Goal: Task Accomplishment & Management: Manage account settings

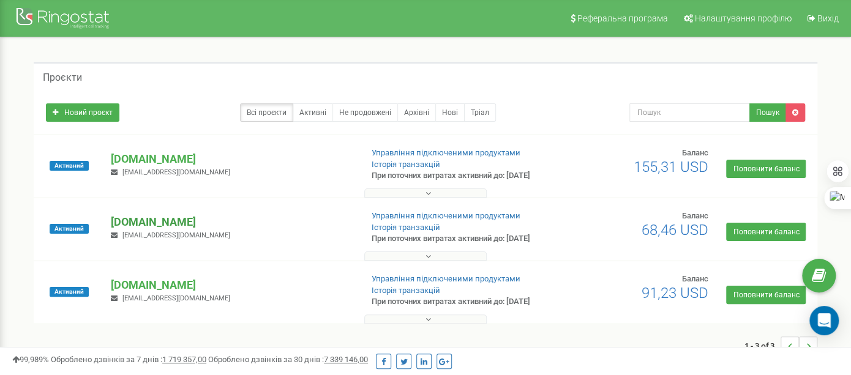
click at [140, 230] on p "[DOMAIN_NAME]" at bounding box center [231, 222] width 241 height 16
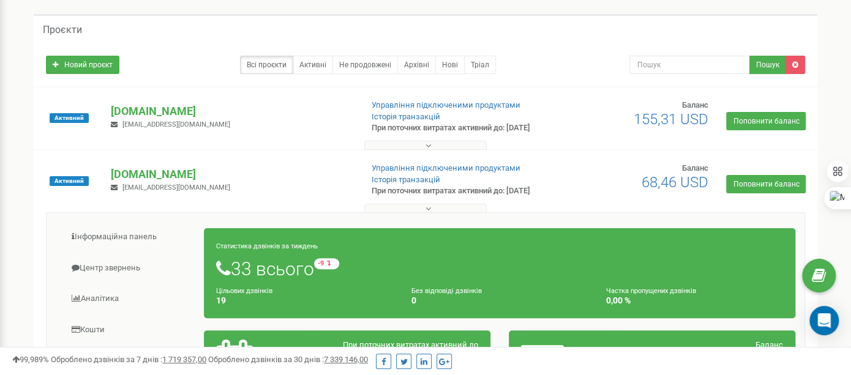
scroll to position [136, 0]
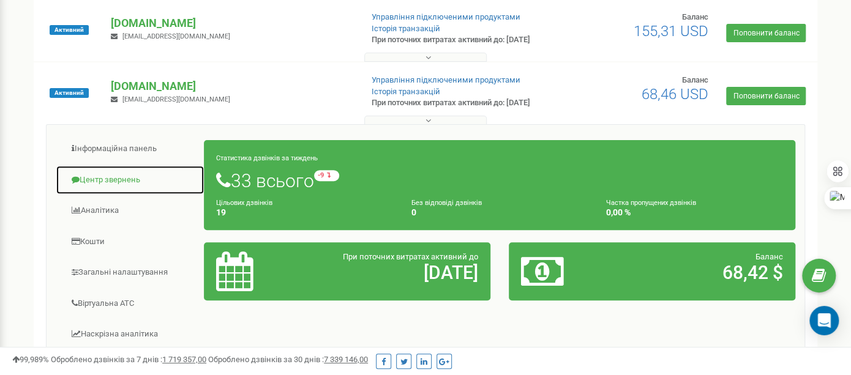
click at [112, 195] on link "Центр звернень" at bounding box center [130, 180] width 149 height 30
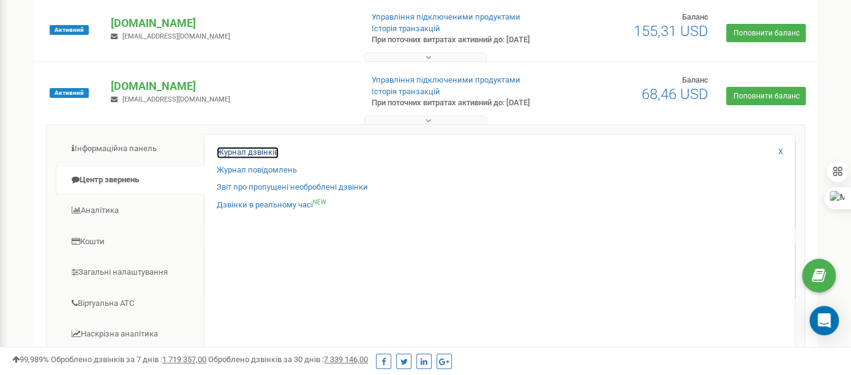
click at [238, 159] on link "Журнал дзвінків" at bounding box center [248, 153] width 62 height 12
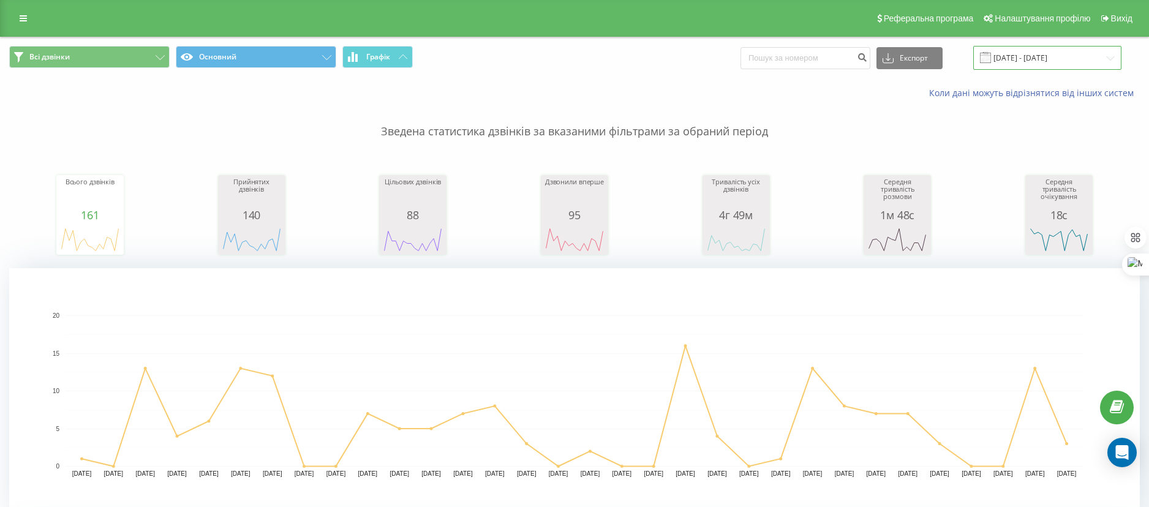
click at [1041, 59] on input "19.07.2025 - 19.08.2025" at bounding box center [1047, 58] width 148 height 24
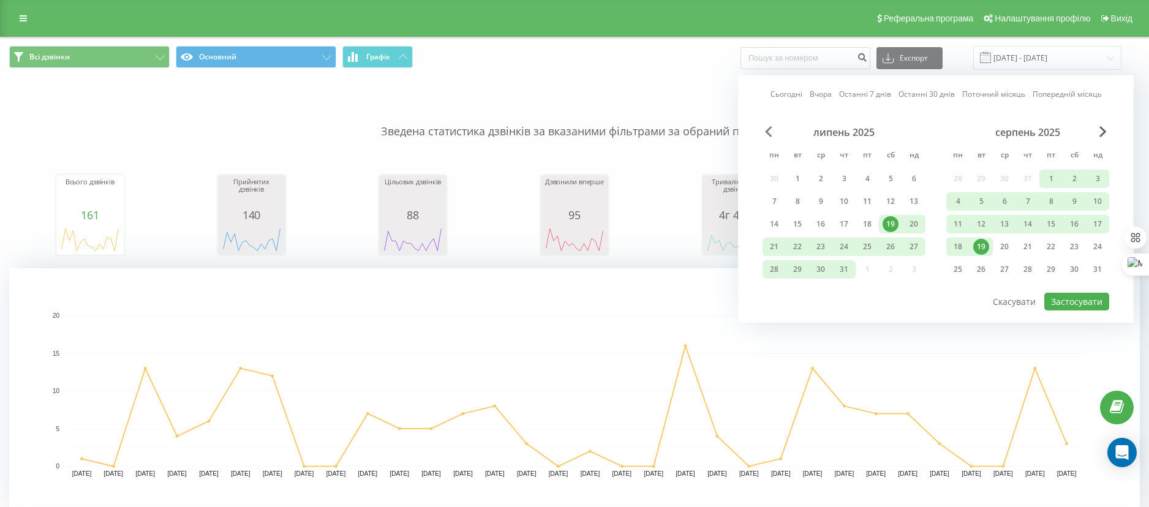
click at [767, 132] on span "Previous Month" at bounding box center [768, 131] width 7 height 11
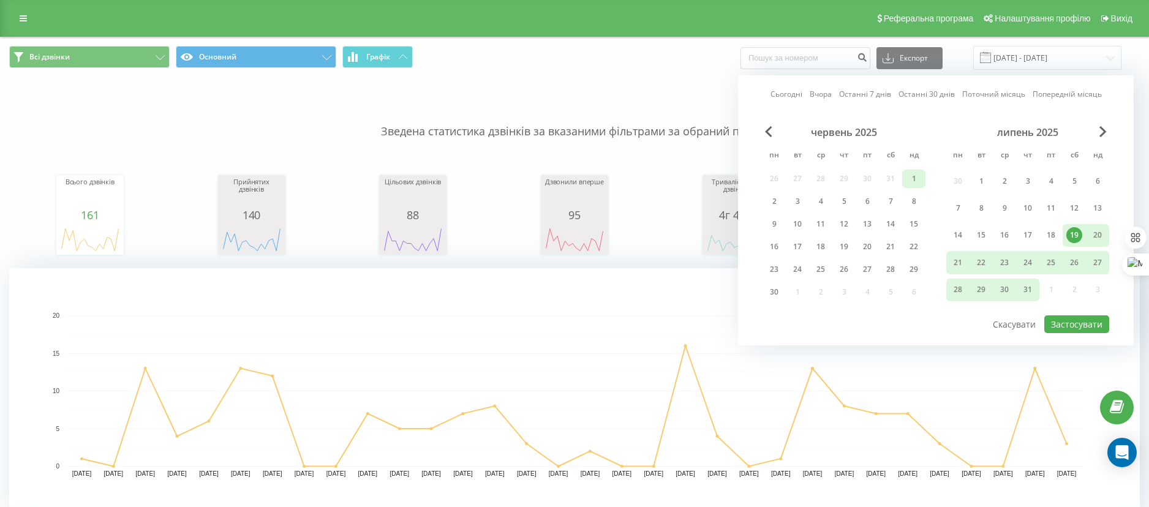
click at [911, 178] on div "1" at bounding box center [914, 179] width 16 height 16
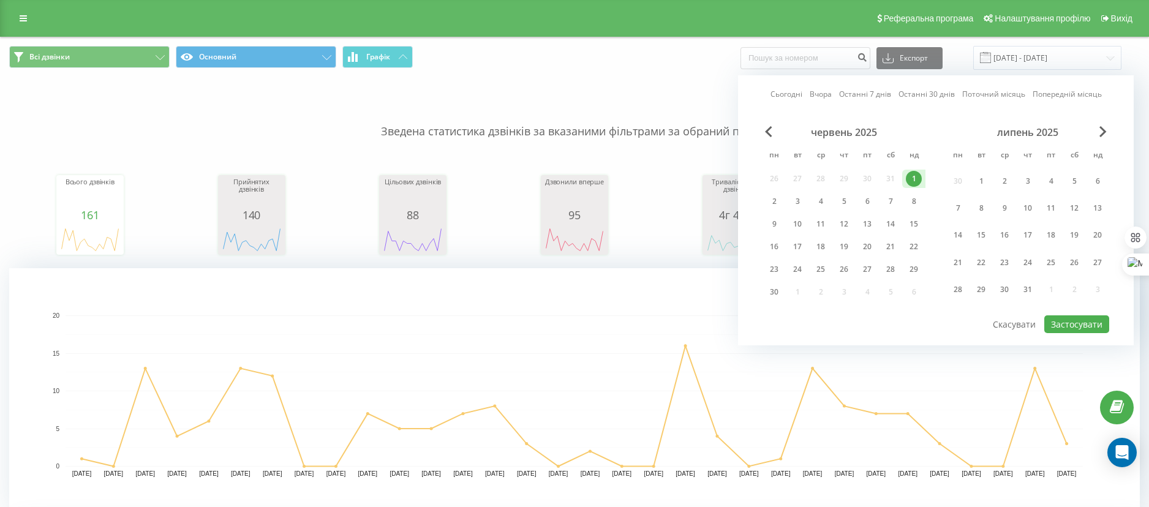
click at [1108, 133] on div "липень 2025" at bounding box center [1027, 132] width 163 height 12
click at [1102, 129] on span "Next Month" at bounding box center [1102, 131] width 7 height 11
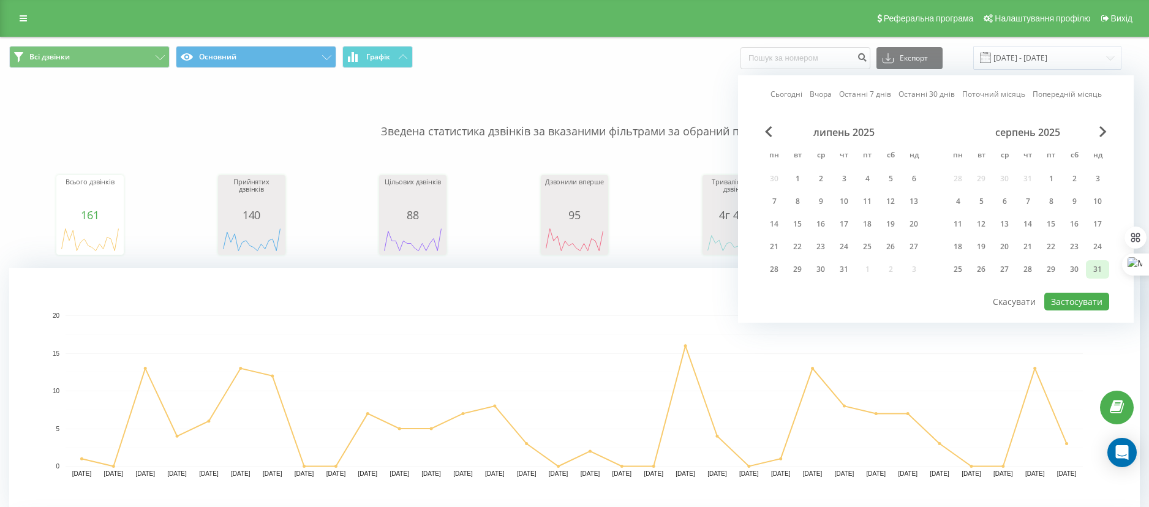
click at [1092, 268] on div "31" at bounding box center [1097, 269] width 16 height 16
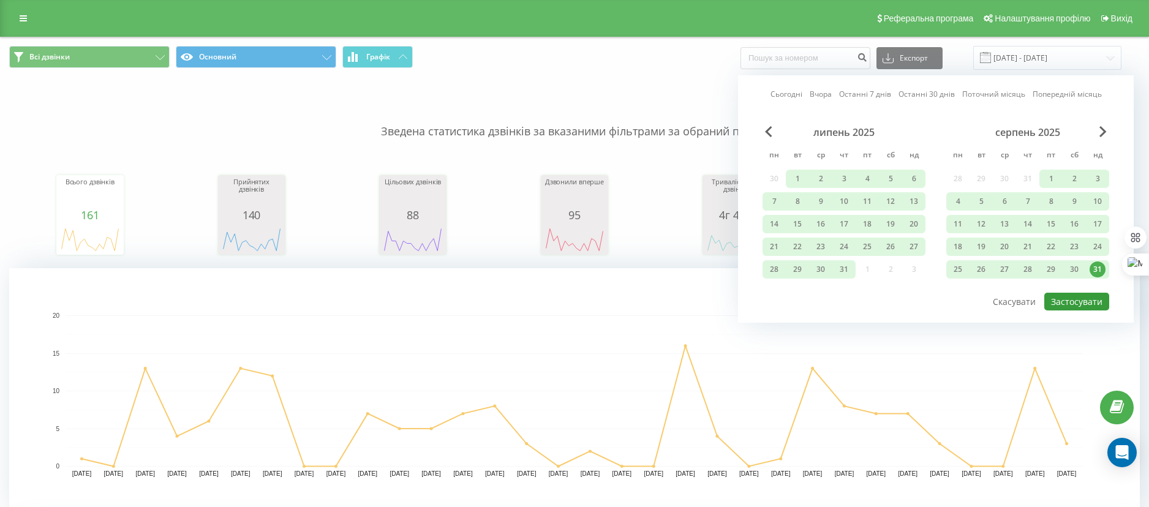
click at [1070, 306] on button "Застосувати" at bounding box center [1076, 302] width 65 height 18
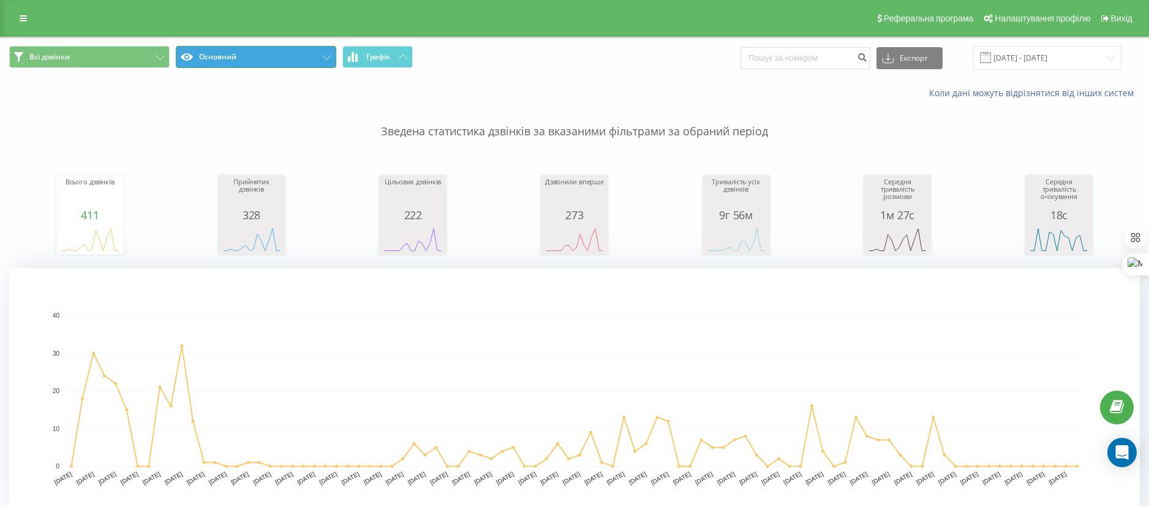
click at [226, 54] on button "Основний" at bounding box center [256, 57] width 160 height 22
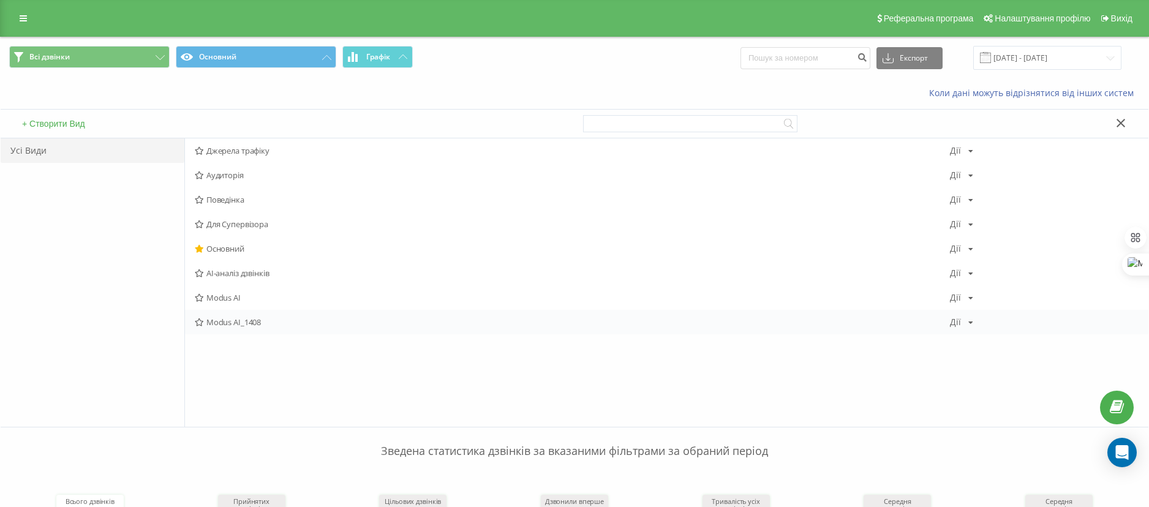
click at [219, 323] on span "Modus AI_1408" at bounding box center [572, 322] width 755 height 9
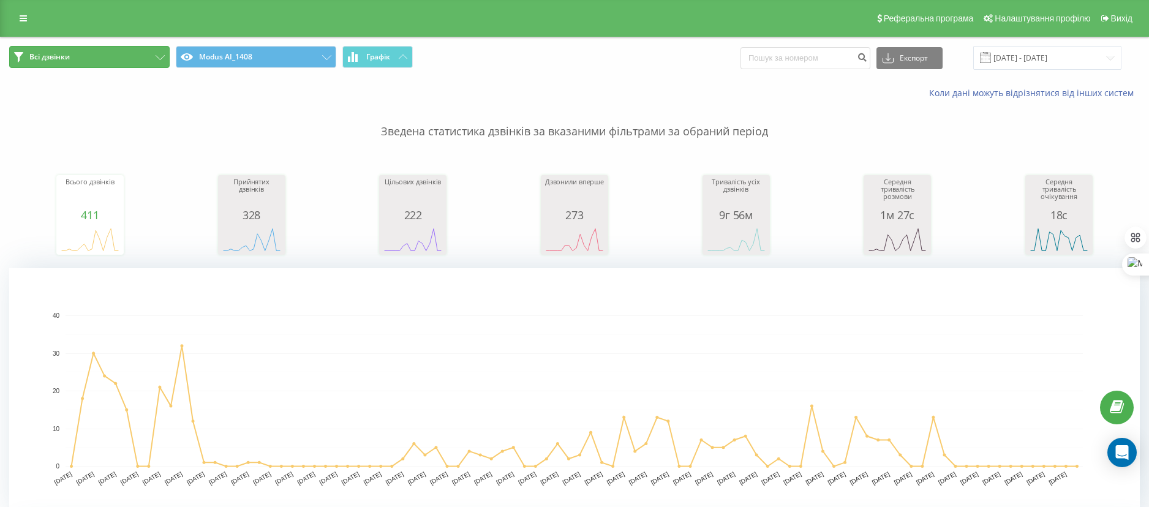
click at [159, 56] on icon at bounding box center [160, 57] width 9 height 5
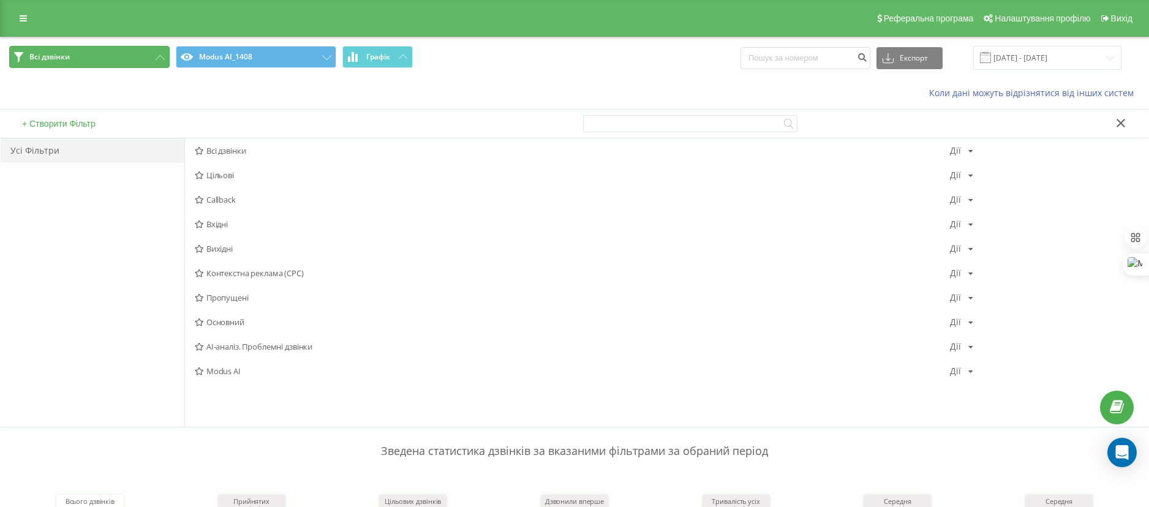
click at [159, 56] on icon at bounding box center [160, 57] width 9 height 5
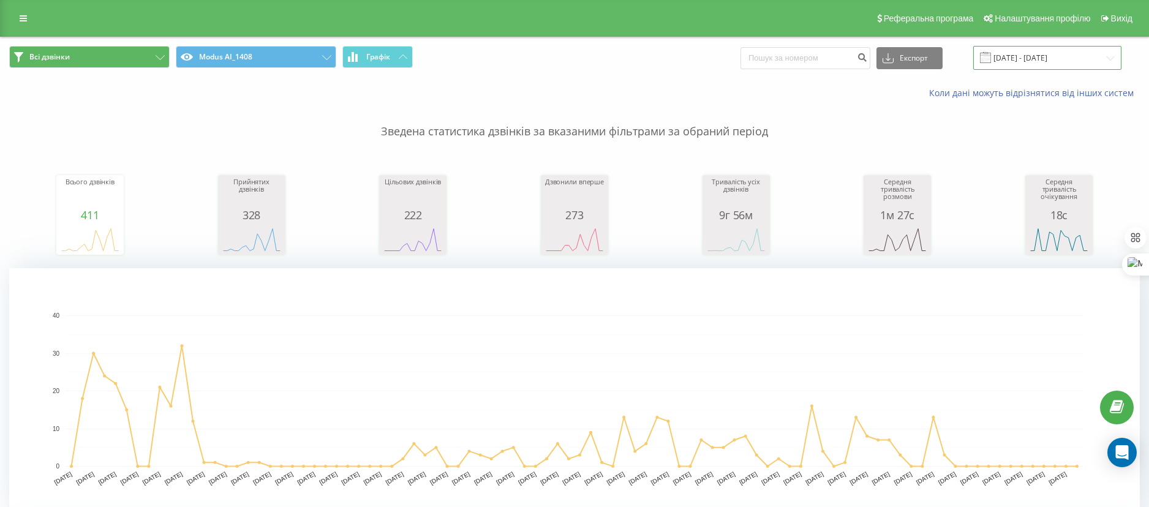
click at [1105, 58] on input "01.06.2025 - 31.08.2025" at bounding box center [1047, 58] width 148 height 24
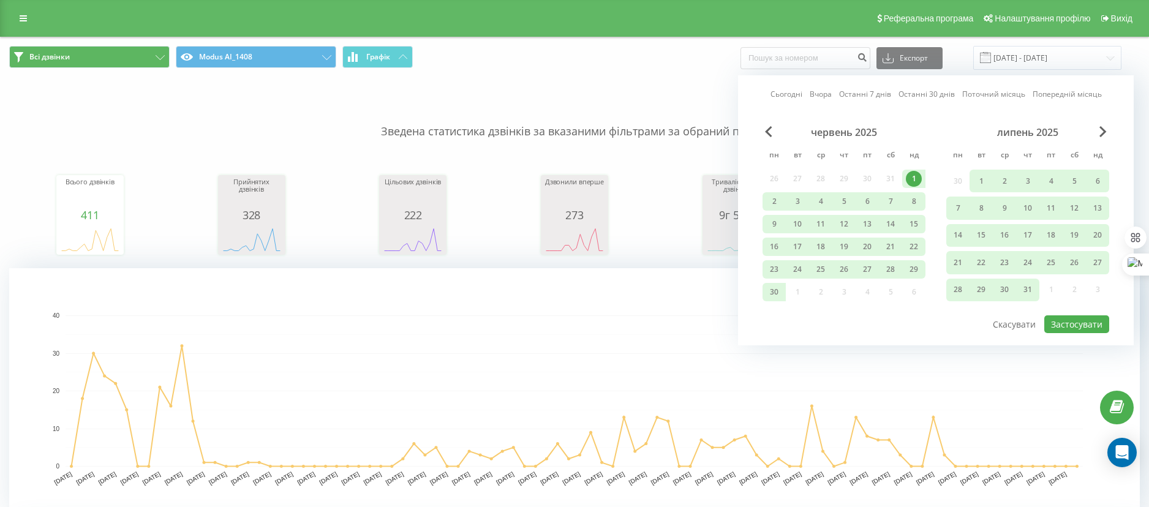
click at [1098, 127] on div "липень 2025" at bounding box center [1027, 132] width 163 height 12
click at [1085, 132] on div "липень 2025" at bounding box center [1027, 132] width 163 height 12
click at [1105, 133] on span "Next Month" at bounding box center [1102, 131] width 7 height 11
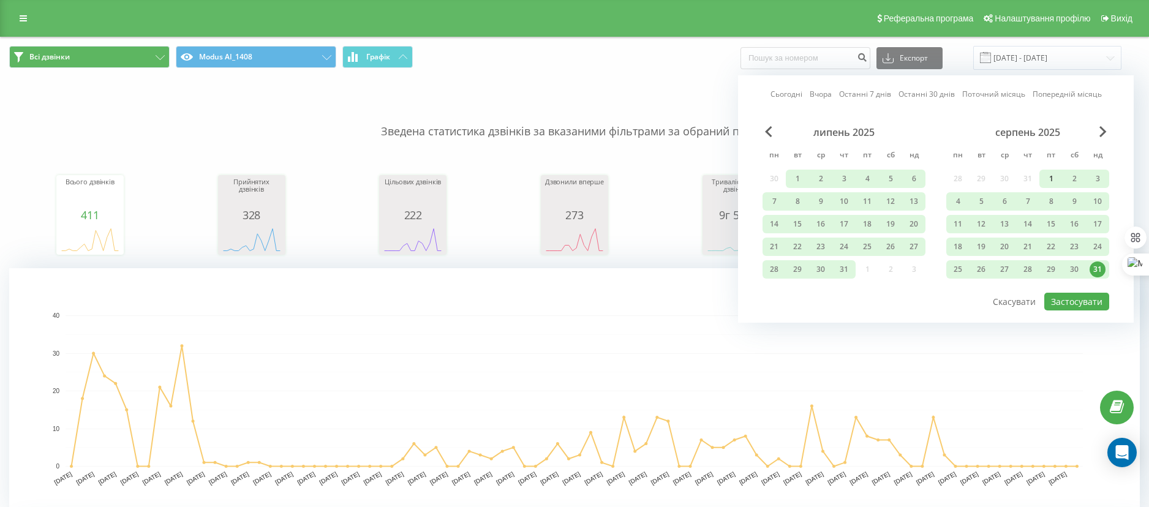
click at [1049, 175] on div "1" at bounding box center [1051, 179] width 16 height 16
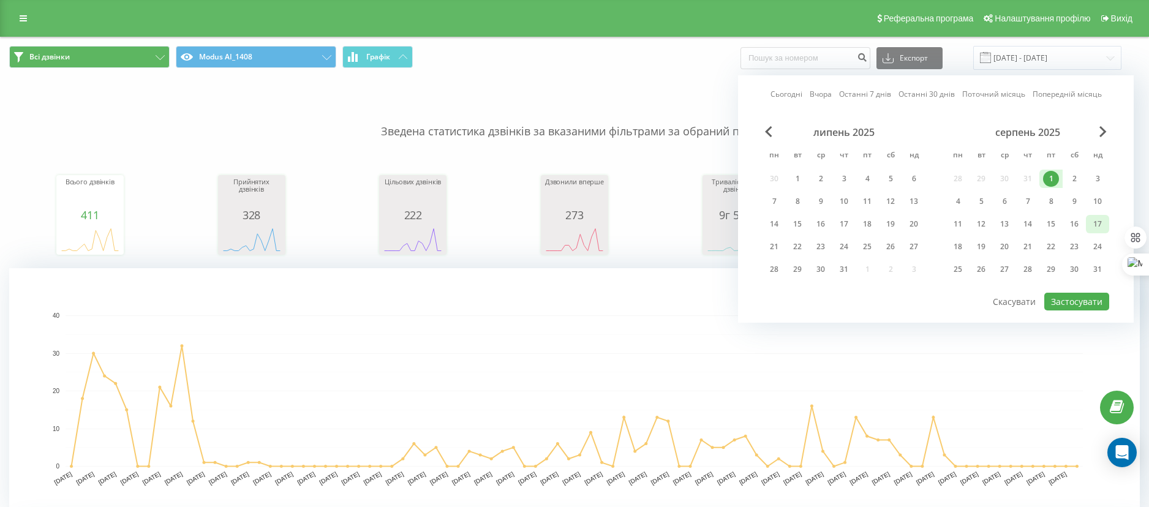
click at [1101, 223] on div "17" at bounding box center [1097, 224] width 16 height 16
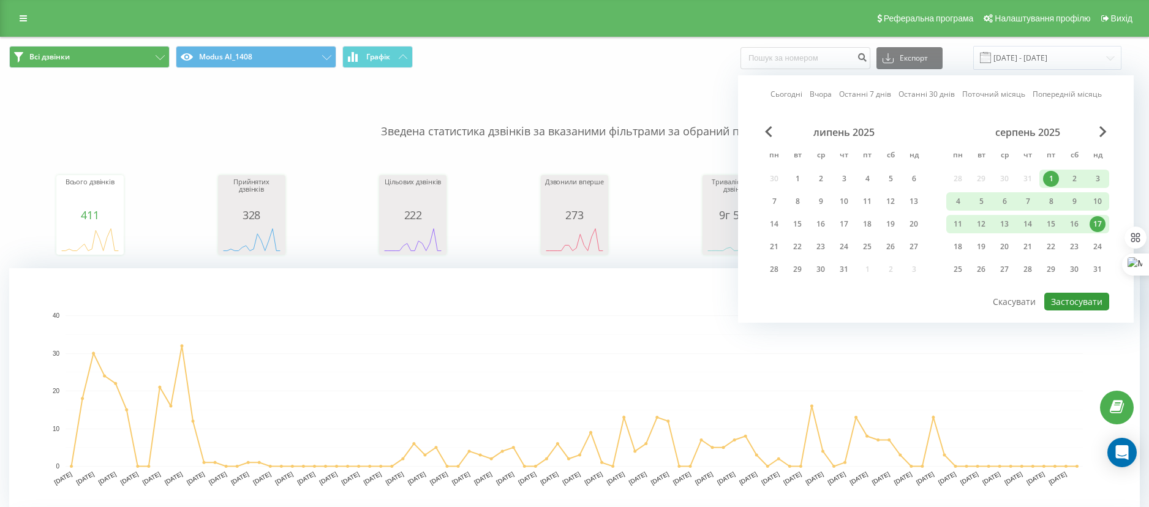
click at [1082, 302] on button "Застосувати" at bounding box center [1076, 302] width 65 height 18
type input "01.08.2025 - 17.08.2025"
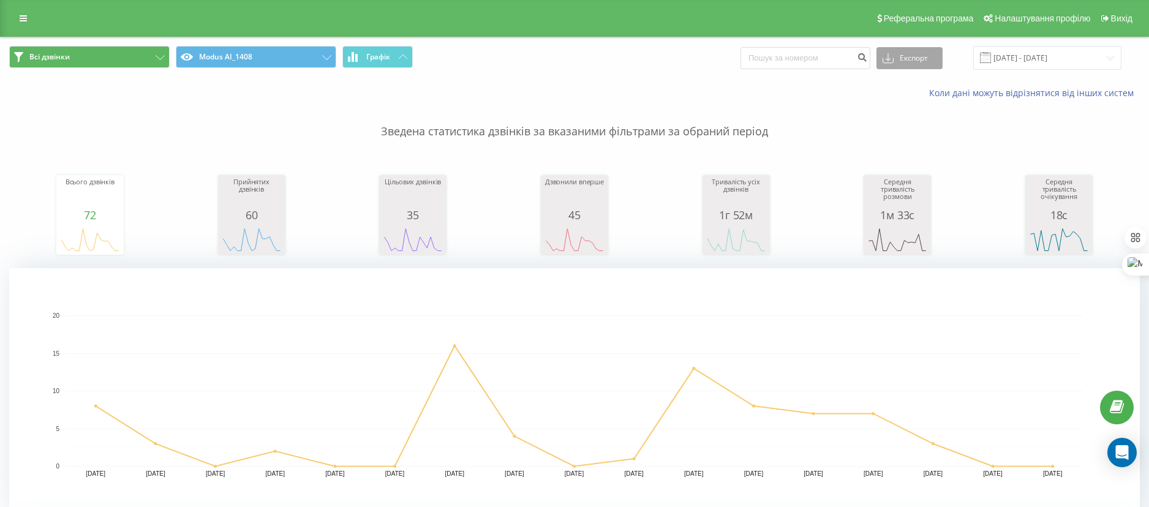
click at [929, 58] on button "Експорт" at bounding box center [909, 58] width 66 height 22
click at [918, 125] on div ".xlsx" at bounding box center [909, 125] width 65 height 22
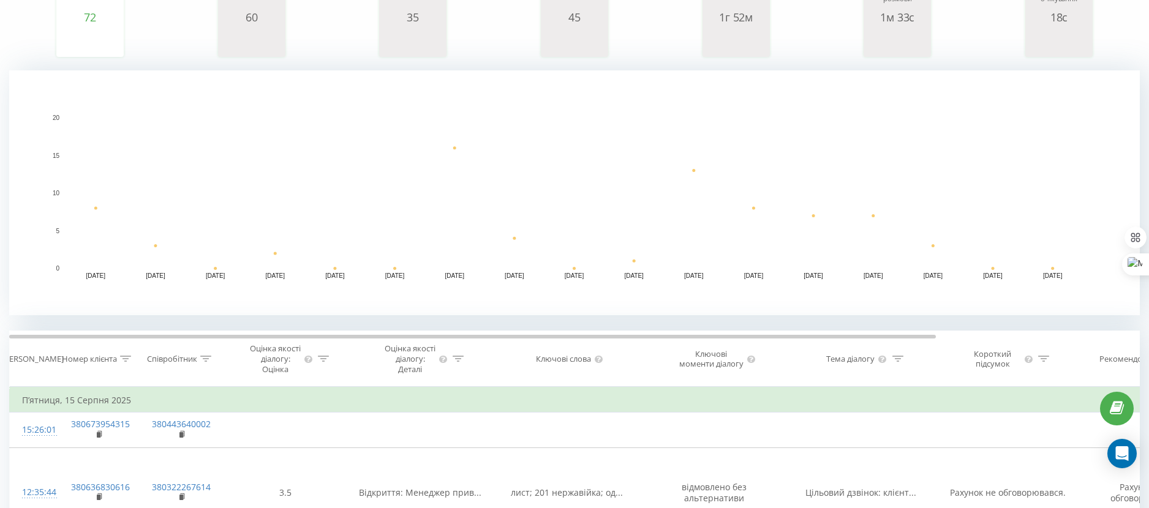
scroll to position [367, 0]
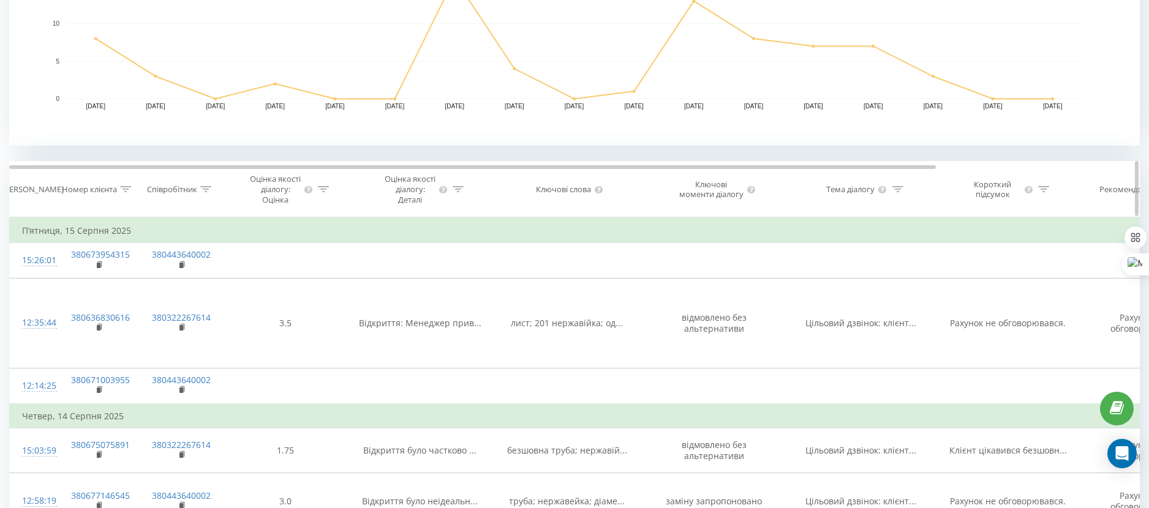
click at [207, 189] on icon at bounding box center [206, 189] width 11 height 6
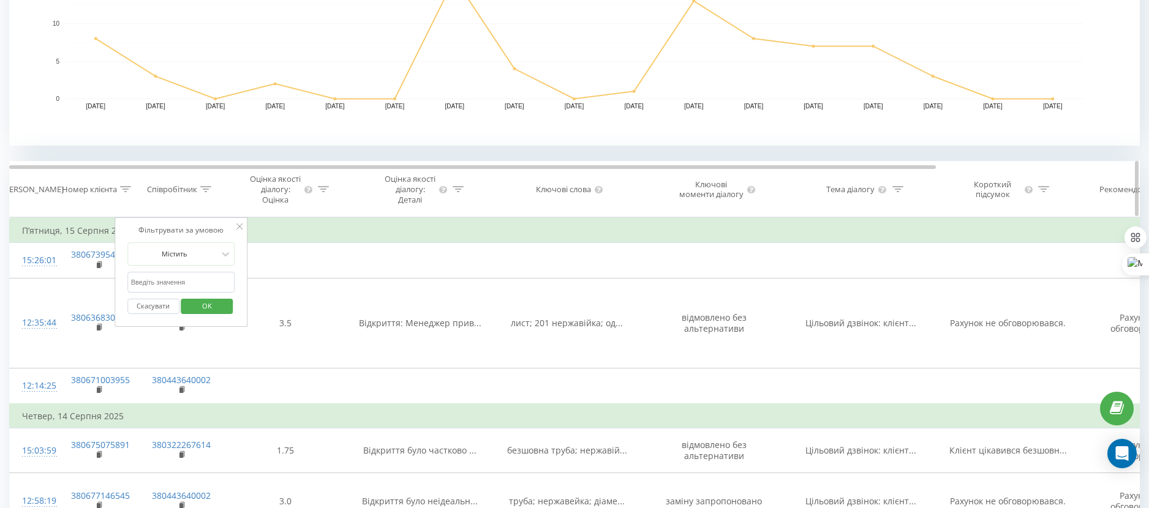
click at [207, 189] on icon at bounding box center [206, 189] width 11 height 6
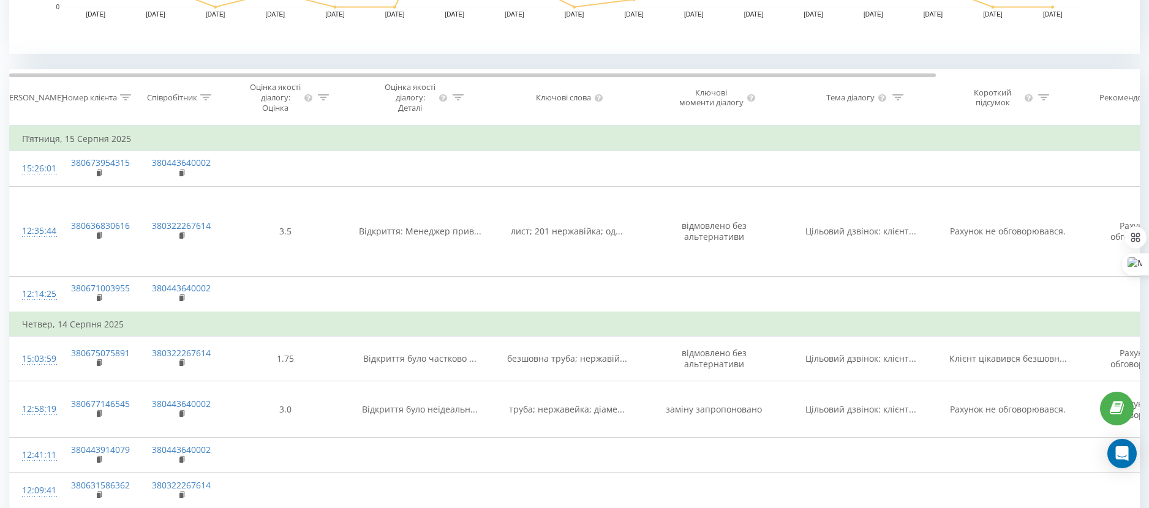
scroll to position [0, 0]
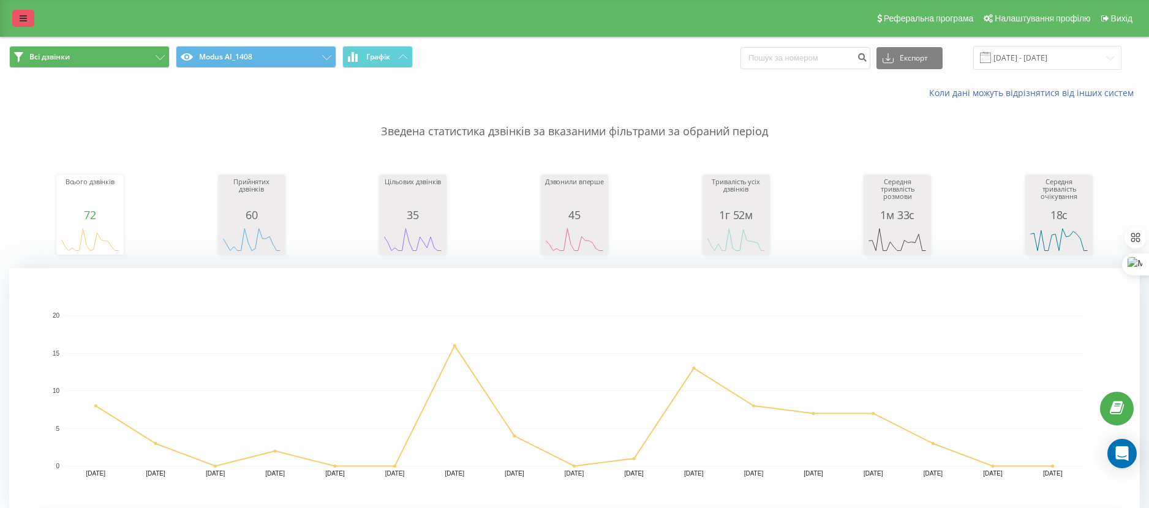
click at [23, 20] on icon at bounding box center [23, 18] width 7 height 9
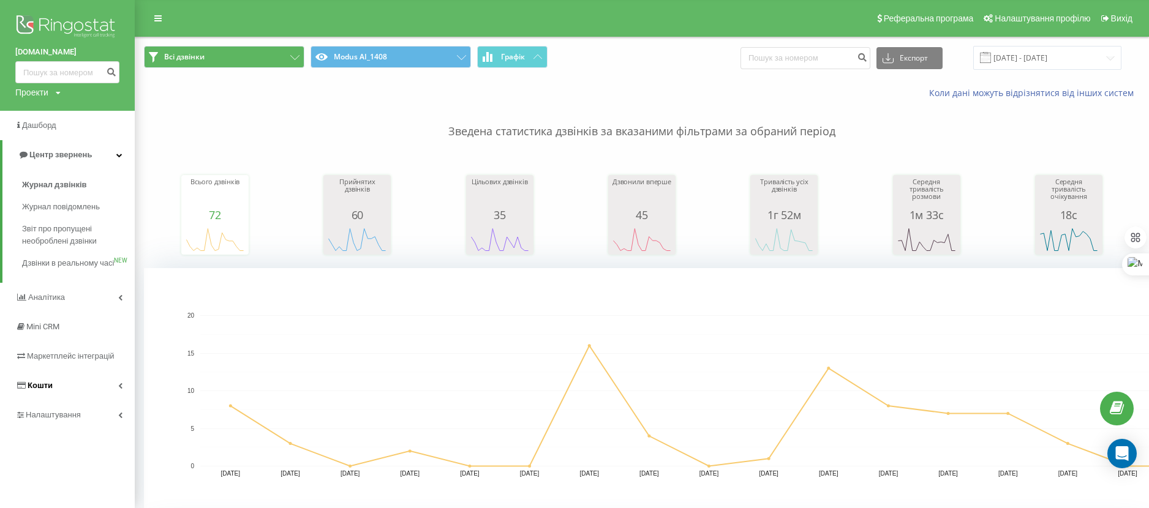
click at [40, 390] on span "Кошти" at bounding box center [40, 385] width 25 height 9
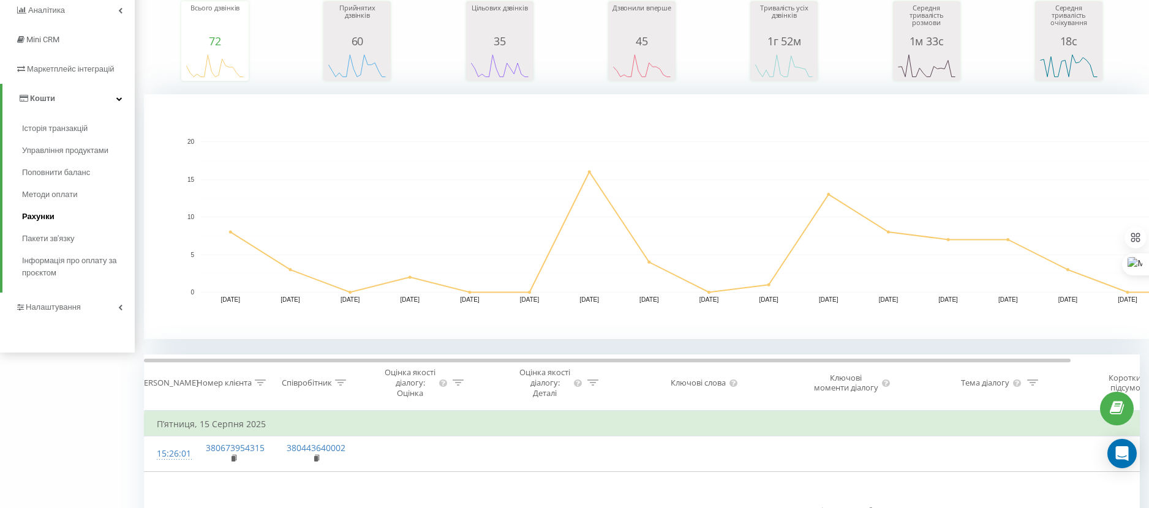
scroll to position [184, 0]
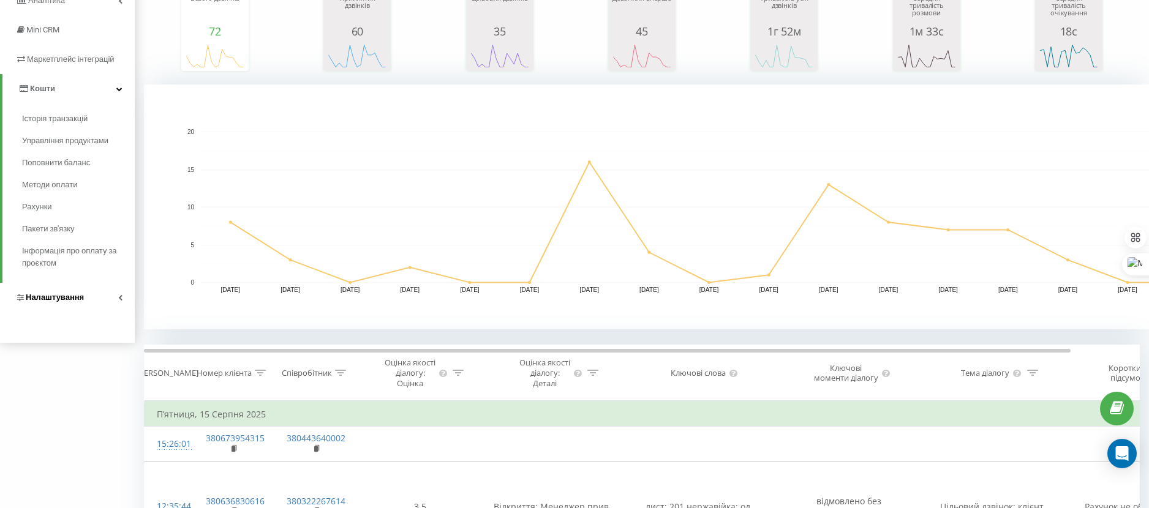
click at [54, 296] on span "Налаштування" at bounding box center [55, 297] width 58 height 9
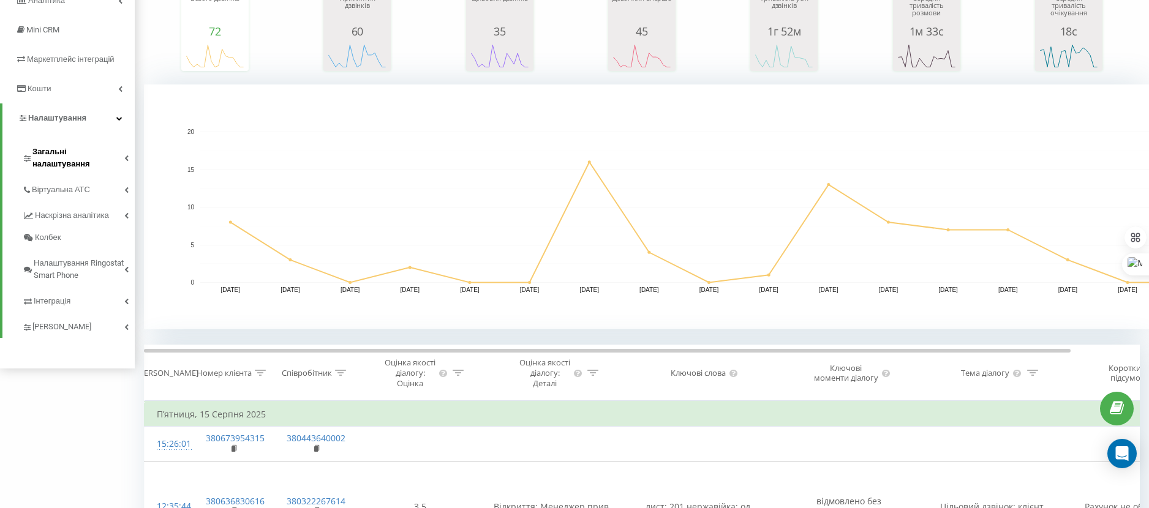
click at [64, 152] on span "Загальні налаштування" at bounding box center [78, 158] width 92 height 24
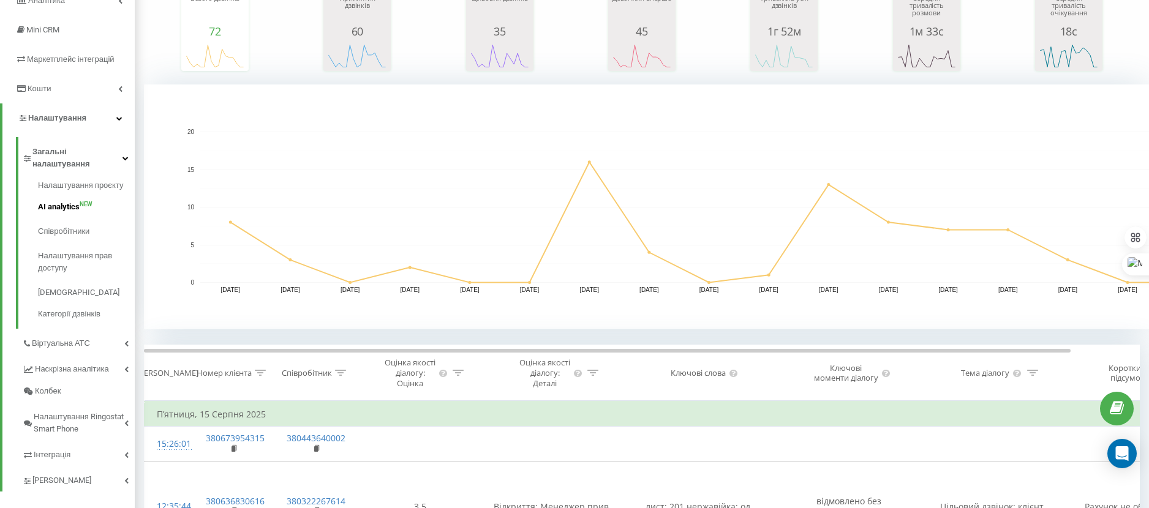
click at [66, 201] on span "AI analytics" at bounding box center [59, 207] width 42 height 12
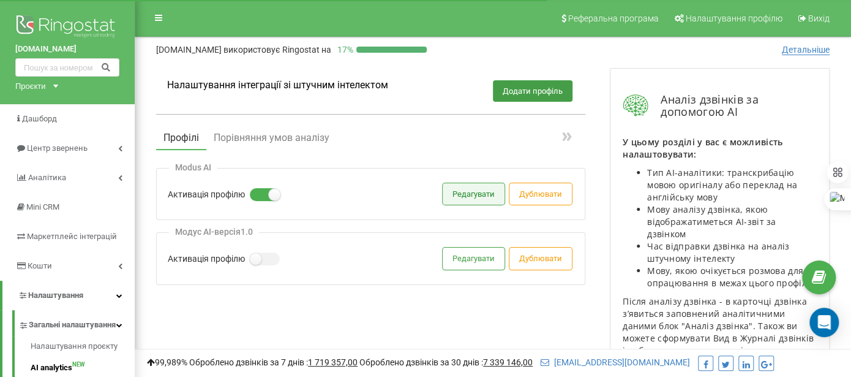
click at [476, 199] on button "Редагувати" at bounding box center [474, 193] width 62 height 21
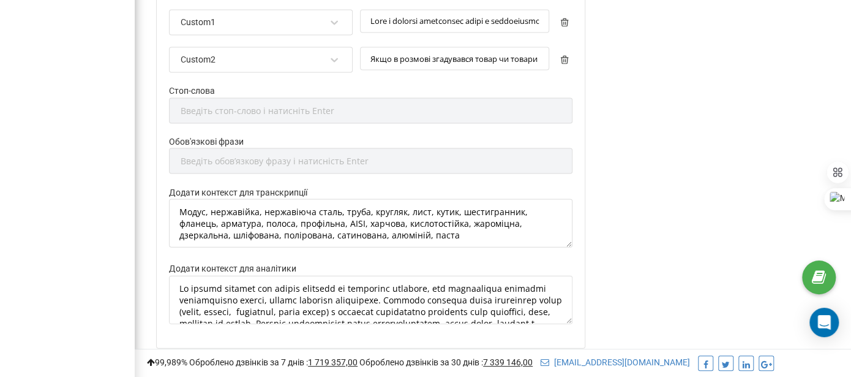
scroll to position [1446, 0]
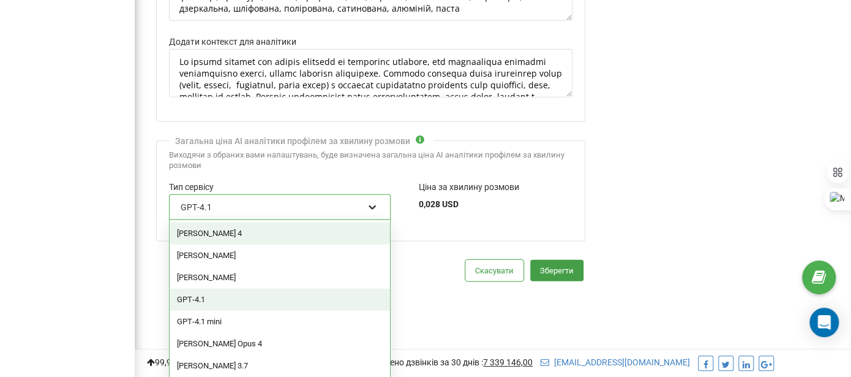
click at [374, 201] on icon at bounding box center [372, 207] width 12 height 12
